Goal: Transaction & Acquisition: Purchase product/service

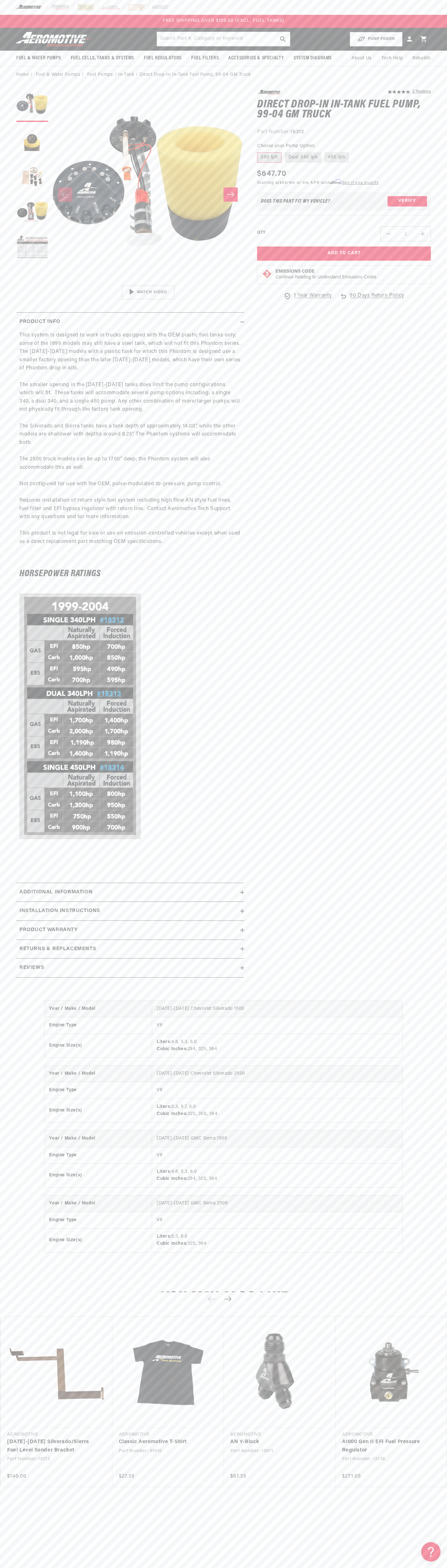
click at [245, 24] on p "FREE SHIPPING OVER $109.00 (EXCL. FUEL TANKS)" at bounding box center [223, 21] width 121 height 7
click at [434, 327] on section "5.0 star rating 2 Reviews Direct Drop-In In-Tank Fuel Pump, 99-04 GM Truck Dire…" at bounding box center [224, 536] width 447 height 905
click at [195, 1563] on html "Skip to content Your cart Your cart is empty Loading... You may also like Subto…" at bounding box center [224, 784] width 447 height 1568
click at [9, 83] on section "5.0 star rating 2 Reviews Direct Drop-In In-Tank Fuel Pump, 99-04 GM Truck Dire…" at bounding box center [224, 536] width 447 height 905
